Goal: Task Accomplishment & Management: Manage account settings

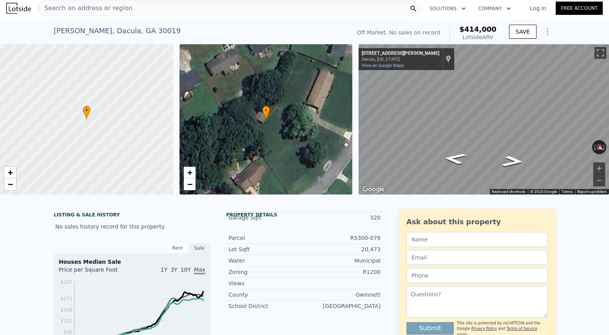
scroll to position [2, 0]
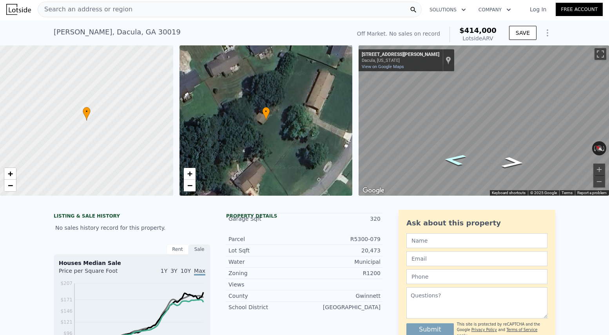
click at [451, 161] on icon "Go Northwest, William St" at bounding box center [455, 160] width 42 height 16
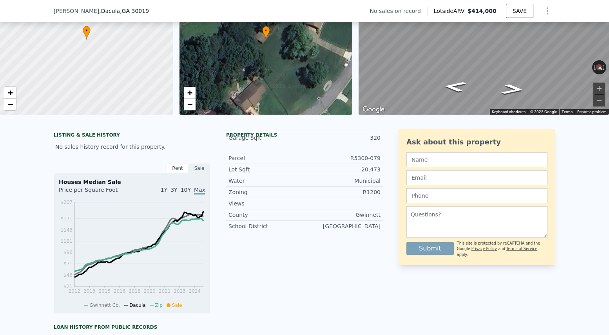
scroll to position [84, 0]
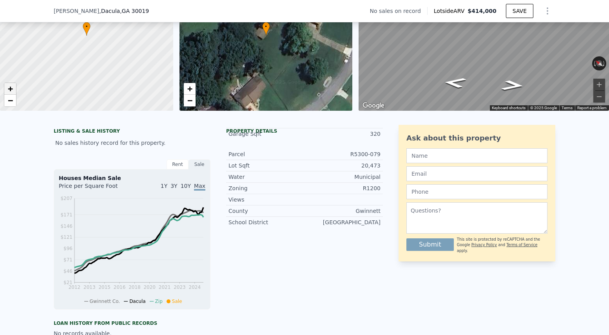
click at [7, 88] on link "+" at bounding box center [10, 89] width 12 height 12
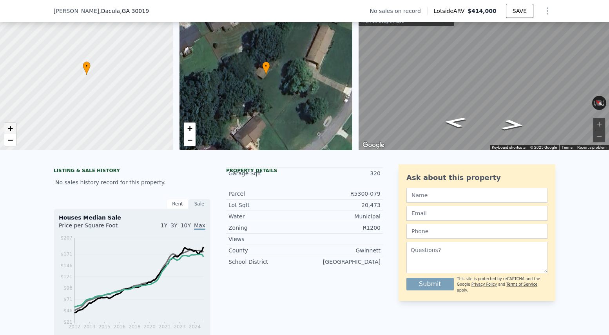
click at [12, 127] on span "+" at bounding box center [10, 128] width 5 height 10
drag, startPoint x: 139, startPoint y: 119, endPoint x: 89, endPoint y: 62, distance: 76.0
click at [89, 62] on div at bounding box center [87, 75] width 208 height 181
drag, startPoint x: 149, startPoint y: 106, endPoint x: 193, endPoint y: 142, distance: 57.6
click at [193, 142] on div "• + − • + − ← Move left → Move right ↑ Move up ↓ Move down + Zoom in - Zoom out…" at bounding box center [304, 75] width 609 height 150
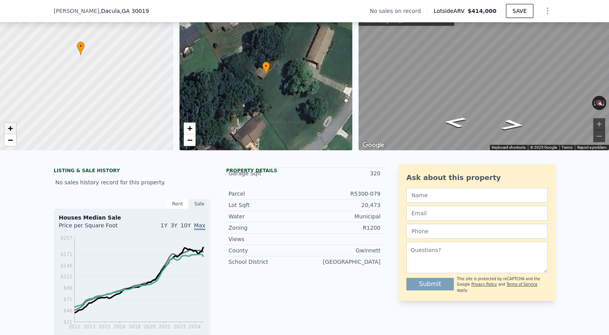
click at [9, 127] on span "+" at bounding box center [10, 128] width 5 height 10
drag, startPoint x: 156, startPoint y: 111, endPoint x: 102, endPoint y: 110, distance: 54.1
click at [102, 110] on div at bounding box center [87, 75] width 208 height 181
click at [6, 128] on link "+" at bounding box center [10, 129] width 12 height 12
drag, startPoint x: 36, startPoint y: 70, endPoint x: 180, endPoint y: 118, distance: 151.7
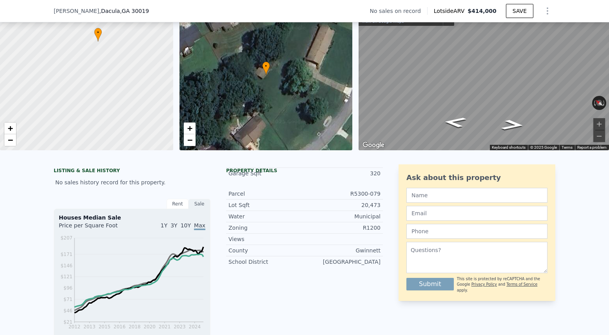
click at [180, 118] on div "• + − • + − ← Move left → Move right ↑ Move up ↓ Move down + Zoom in - Zoom out…" at bounding box center [304, 75] width 609 height 150
drag, startPoint x: 98, startPoint y: 63, endPoint x: 99, endPoint y: 163, distance: 100.3
drag, startPoint x: 143, startPoint y: 108, endPoint x: 100, endPoint y: 102, distance: 43.2
click at [100, 102] on div at bounding box center [87, 75] width 208 height 181
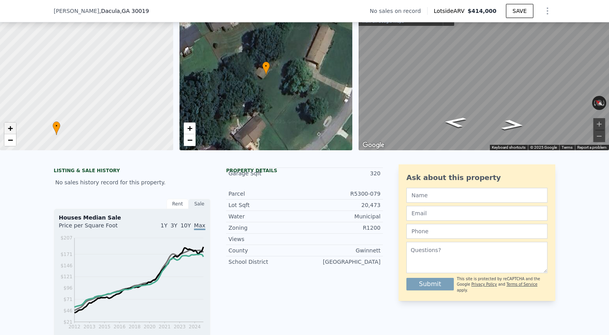
click at [13, 128] on link "+" at bounding box center [10, 129] width 12 height 12
drag, startPoint x: 110, startPoint y: 106, endPoint x: 131, endPoint y: 43, distance: 66.9
click at [131, 43] on div at bounding box center [87, 75] width 208 height 181
click at [11, 127] on span "+" at bounding box center [10, 128] width 5 height 10
drag, startPoint x: 73, startPoint y: 89, endPoint x: 132, endPoint y: 56, distance: 67.7
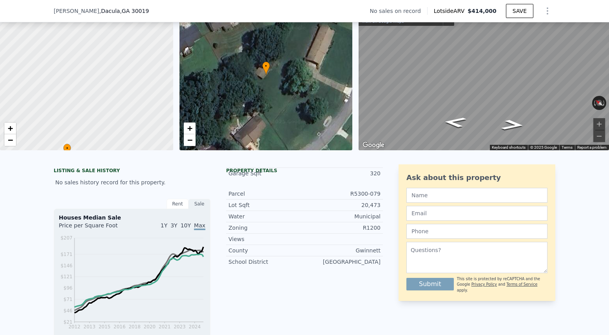
click at [132, 56] on div at bounding box center [87, 74] width 208 height 181
click at [108, 98] on div at bounding box center [87, 75] width 208 height 181
drag, startPoint x: 119, startPoint y: 122, endPoint x: 119, endPoint y: 83, distance: 39.2
click at [119, 83] on div at bounding box center [87, 75] width 208 height 181
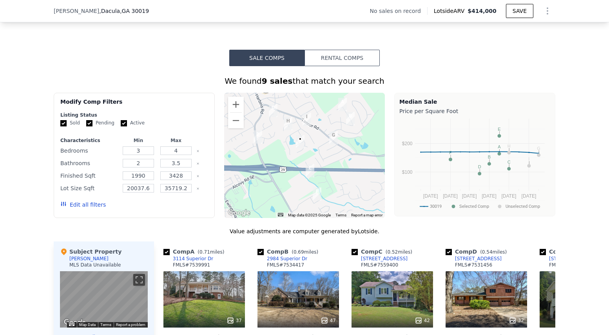
scroll to position [550, 0]
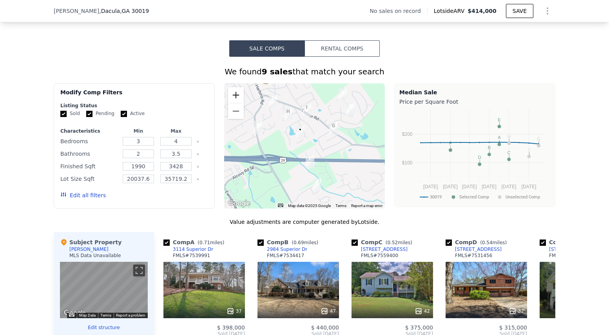
click at [239, 95] on button "Zoom in" at bounding box center [236, 95] width 16 height 16
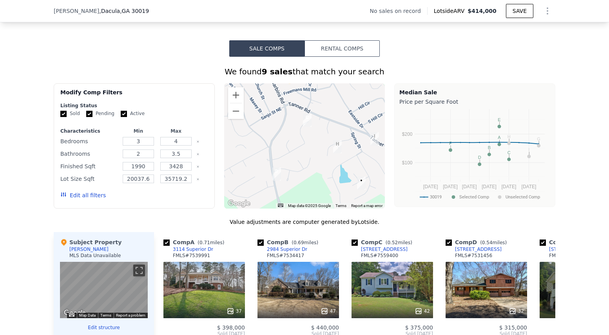
drag, startPoint x: 344, startPoint y: 137, endPoint x: 407, endPoint y: 197, distance: 87.0
click at [407, 197] on div "Modify Comp Filters Listing Status Sold Pending Active Characteristics Min Max …" at bounding box center [304, 145] width 501 height 125
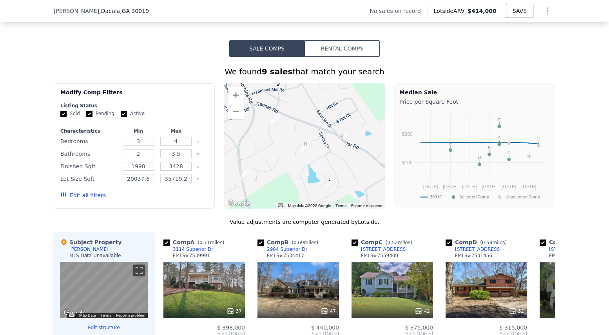
drag, startPoint x: 341, startPoint y: 152, endPoint x: 285, endPoint y: 152, distance: 56.0
click at [285, 152] on div at bounding box center [304, 145] width 161 height 125
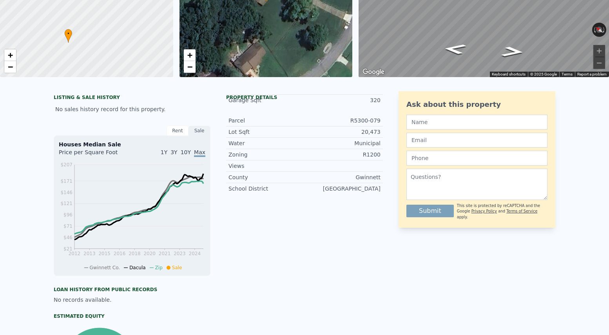
scroll to position [0, 0]
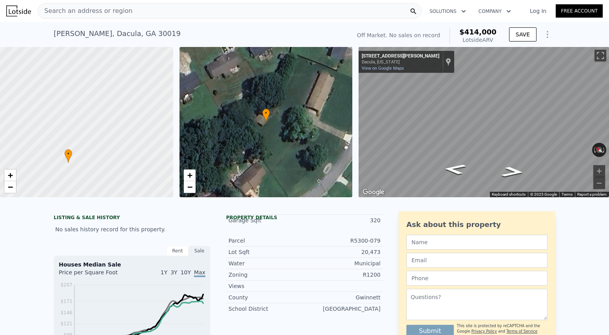
click at [61, 13] on span "Search an address or region" at bounding box center [85, 10] width 94 height 9
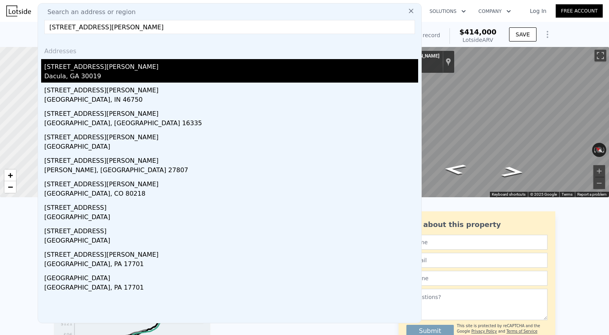
type input "[STREET_ADDRESS][PERSON_NAME]"
click at [70, 71] on div "[STREET_ADDRESS][PERSON_NAME]" at bounding box center [231, 65] width 374 height 13
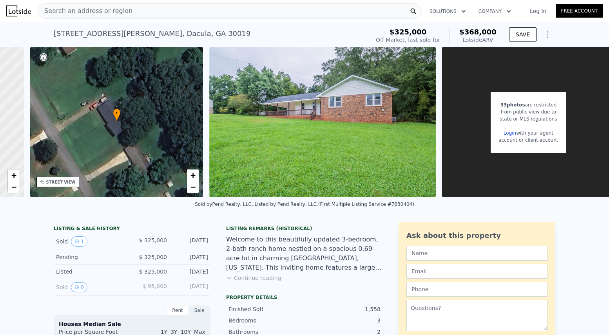
scroll to position [0, 161]
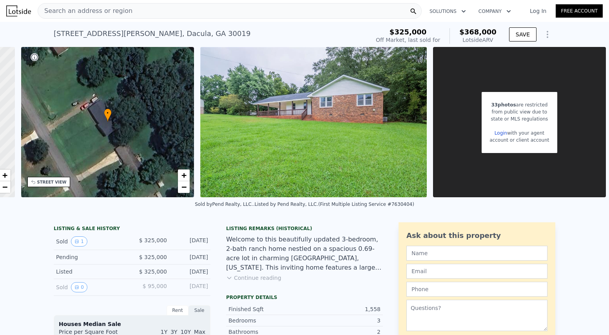
click at [573, 3] on div "Search an address or region Solutions Company Open main menu Log In Free Account" at bounding box center [304, 11] width 596 height 19
click at [573, 4] on link "Free Account" at bounding box center [578, 10] width 47 height 13
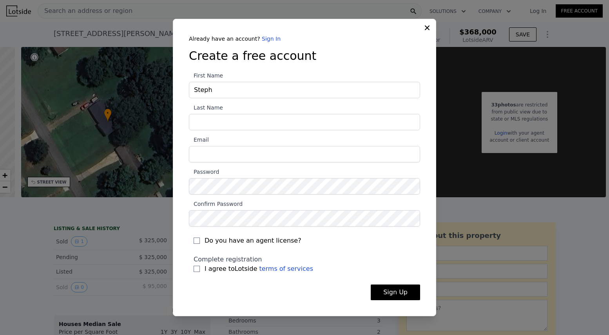
type input "Steph"
type input "Colsson"
click at [210, 159] on input "Email" at bounding box center [304, 154] width 231 height 16
type input "[EMAIL_ADDRESS][DOMAIN_NAME]"
click at [249, 228] on div "Do you have an agent license?" at bounding box center [304, 239] width 231 height 24
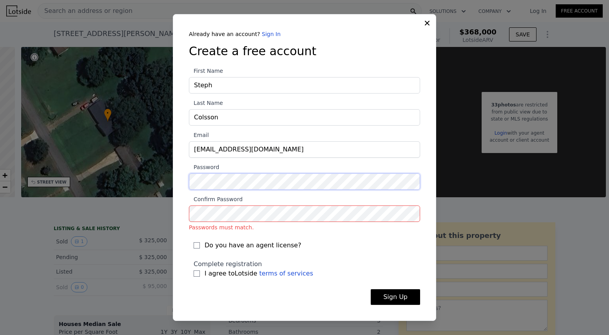
click at [168, 180] on div "​ Already have an account? Sign In Create a free account First Name [PERSON_NAM…" at bounding box center [304, 167] width 609 height 335
click at [197, 276] on input "I agree to Lotside terms of services" at bounding box center [196, 274] width 6 height 6
checkbox input "true"
click at [383, 297] on button "Sign Up" at bounding box center [395, 297] width 49 height 16
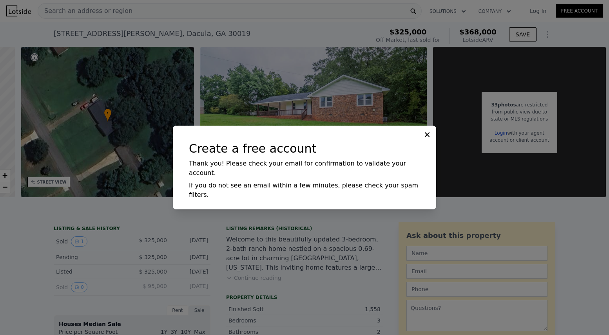
click at [427, 139] on icon at bounding box center [427, 135] width 8 height 8
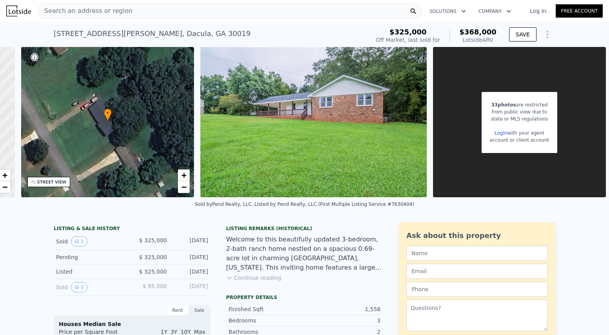
click at [501, 132] on link "Login" at bounding box center [500, 132] width 13 height 5
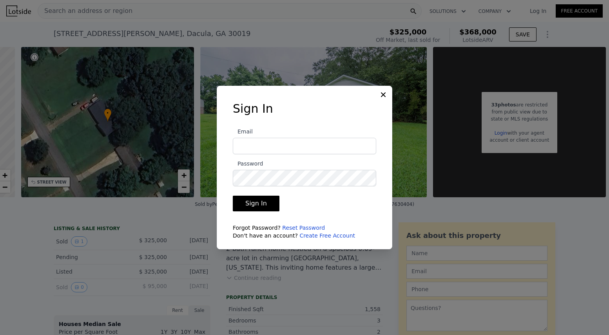
type input "[EMAIL_ADDRESS][DOMAIN_NAME]"
click at [262, 204] on button "Sign In" at bounding box center [256, 204] width 47 height 16
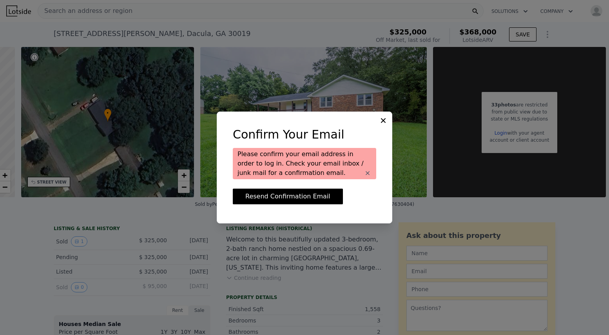
click at [383, 119] on icon at bounding box center [383, 120] width 5 height 5
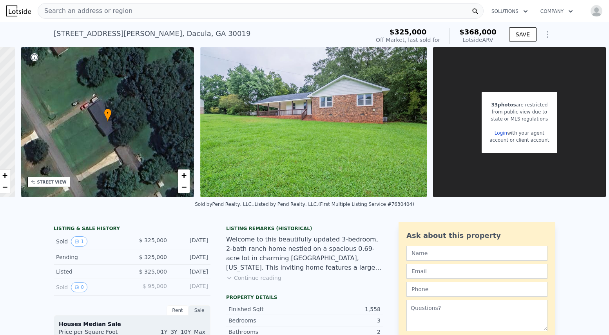
click at [502, 134] on link "Login" at bounding box center [500, 132] width 13 height 5
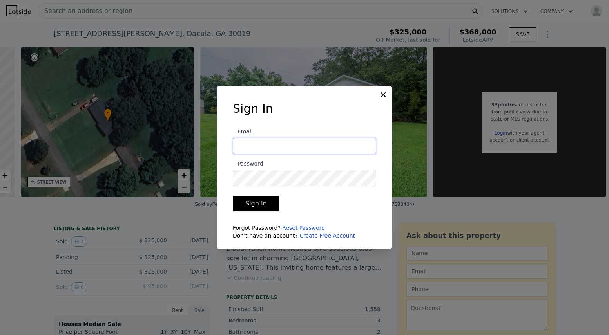
type input "[EMAIL_ADDRESS][DOMAIN_NAME]"
click at [271, 200] on button "Sign In" at bounding box center [256, 204] width 47 height 16
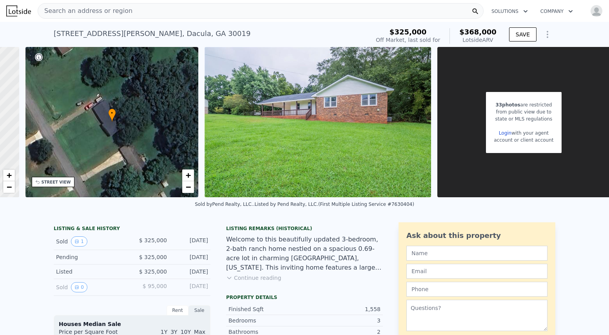
scroll to position [0, 161]
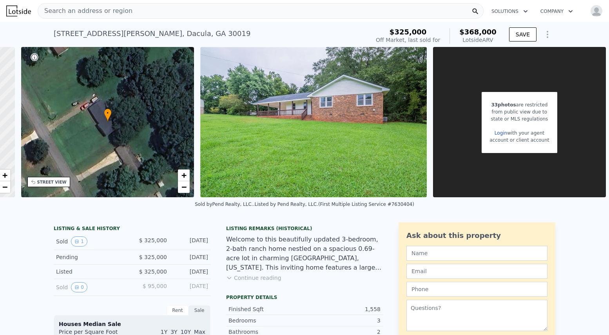
click at [478, 172] on div "33 photos are restricted from public view due to state or MLS regulations Login…" at bounding box center [519, 122] width 173 height 150
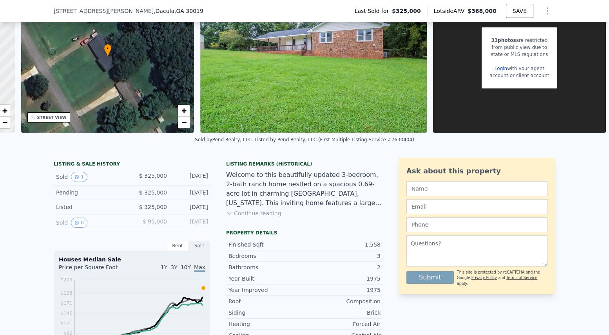
scroll to position [0, 0]
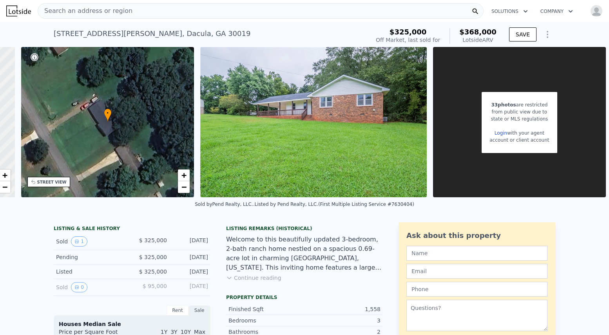
click at [473, 147] on div "33 photos are restricted from public view due to state or MLS regulations Login…" at bounding box center [519, 122] width 173 height 150
click at [341, 105] on img at bounding box center [313, 122] width 226 height 150
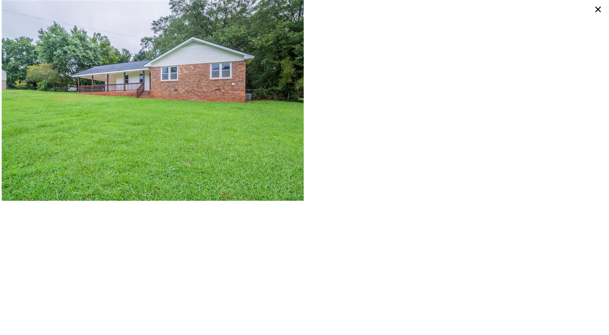
click at [596, 11] on icon at bounding box center [597, 9] width 13 height 13
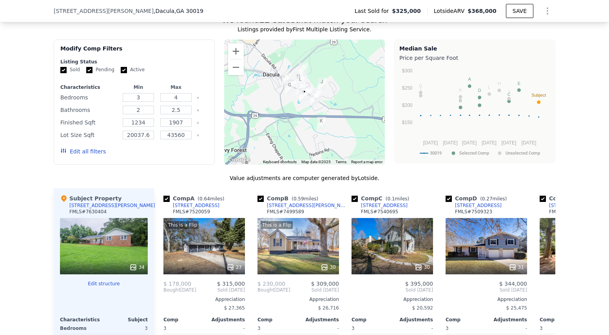
scroll to position [726, 0]
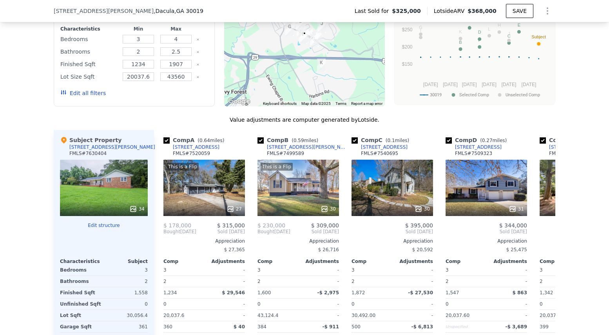
click at [137, 211] on div "34" at bounding box center [136, 209] width 15 height 8
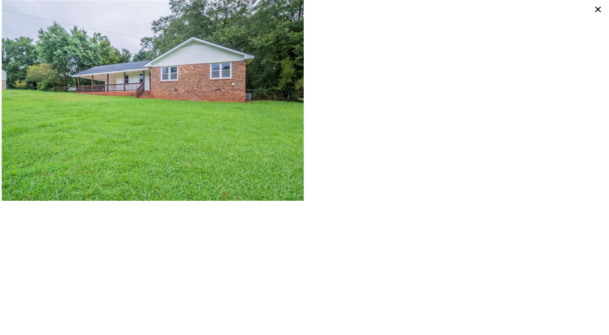
click at [598, 8] on icon at bounding box center [597, 9] width 5 height 5
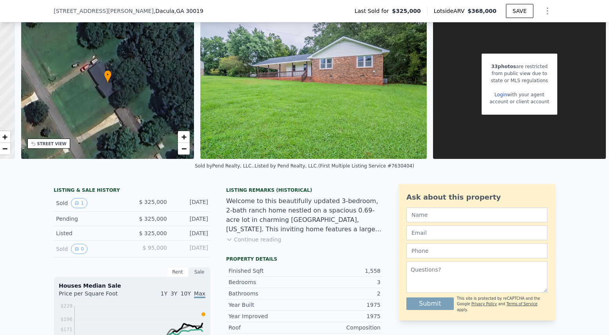
scroll to position [0, 0]
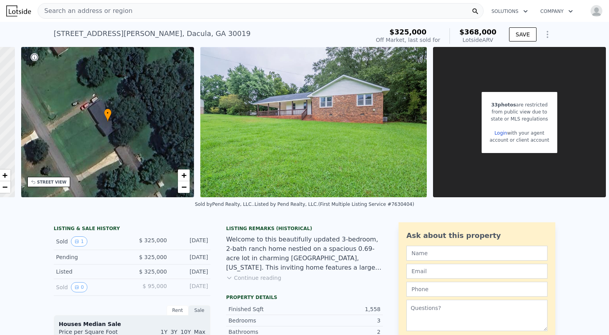
click at [511, 113] on div "from public view due to" at bounding box center [519, 111] width 60 height 7
click at [131, 12] on div "Search an address or region" at bounding box center [261, 11] width 446 height 16
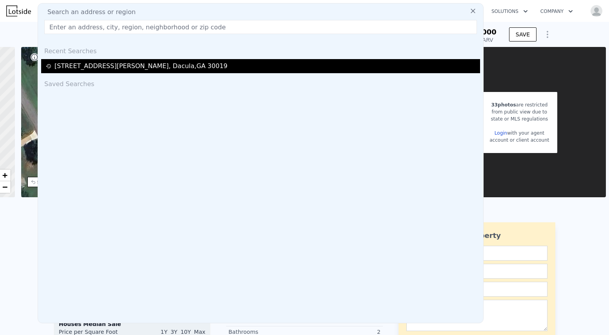
click at [117, 63] on div "656 William St , Dacula , GA 30019" at bounding box center [140, 65] width 173 height 9
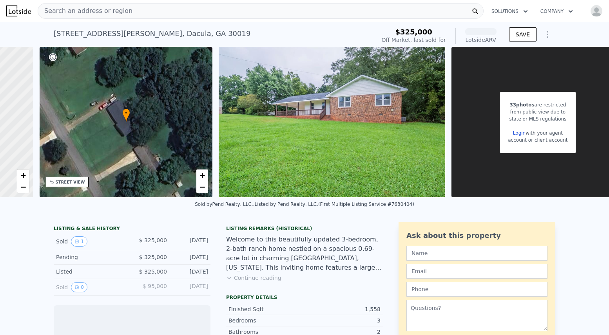
scroll to position [0, 161]
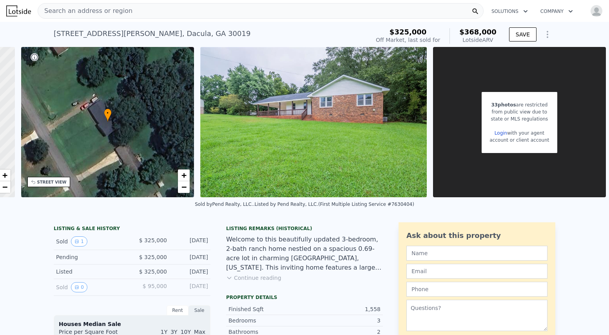
click at [523, 116] on div "state or MLS regulations" at bounding box center [519, 119] width 60 height 7
click at [496, 101] on div "33 photos are restricted" at bounding box center [519, 104] width 60 height 7
click at [500, 133] on link "Login" at bounding box center [500, 132] width 13 height 5
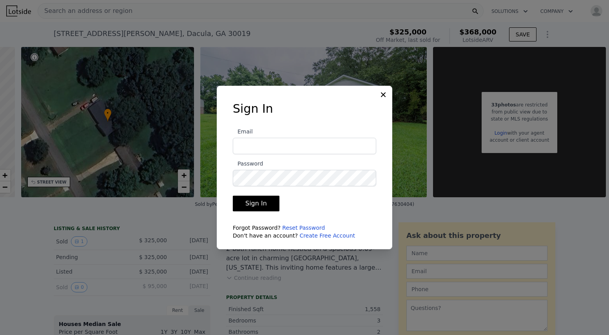
type input "[EMAIL_ADDRESS][DOMAIN_NAME]"
click at [250, 204] on button "Sign In" at bounding box center [256, 204] width 47 height 16
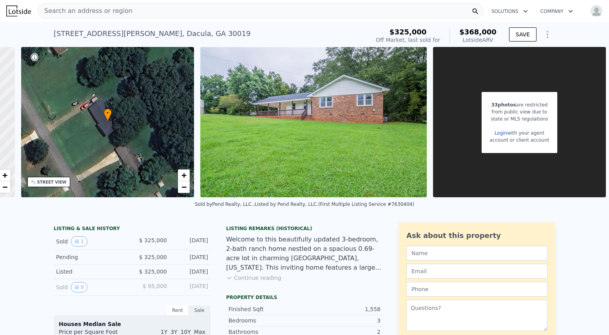
click at [582, 9] on div "Open user menu" at bounding box center [592, 11] width 20 height 13
click at [588, 11] on button "Open user menu" at bounding box center [595, 11] width 16 height 13
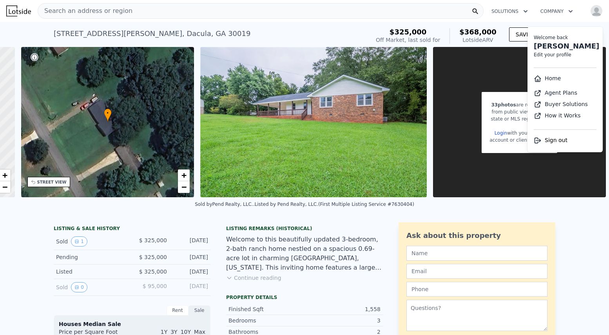
click at [555, 54] on link "Edit your profile" at bounding box center [552, 54] width 38 height 5
select select "53"
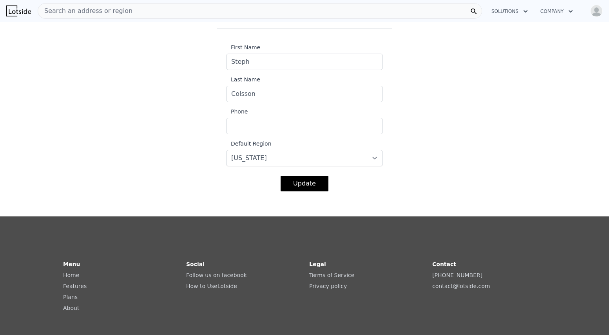
scroll to position [172, 0]
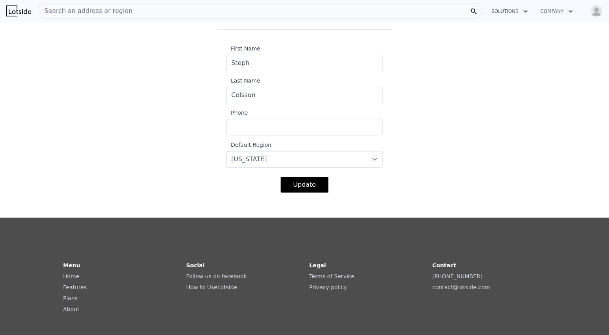
click at [567, 8] on icon "button" at bounding box center [570, 11] width 8 height 9
click at [504, 13] on button "Solutions" at bounding box center [509, 11] width 49 height 14
click at [495, 45] on link "Buyer Solutions" at bounding box center [529, 44] width 88 height 14
